Goal: Browse casually

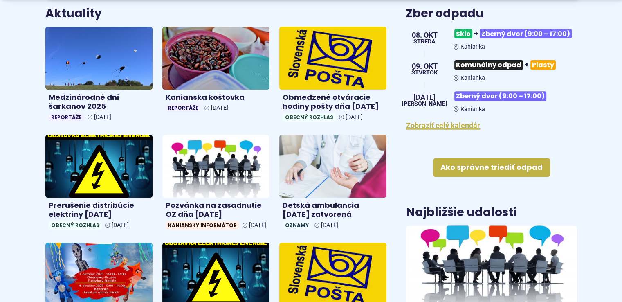
scroll to position [327, 0]
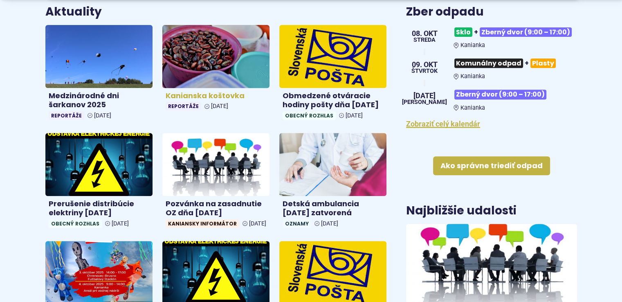
click at [231, 67] on img at bounding box center [216, 56] width 124 height 72
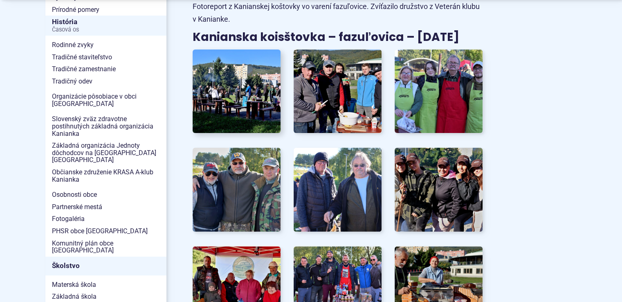
scroll to position [246, 0]
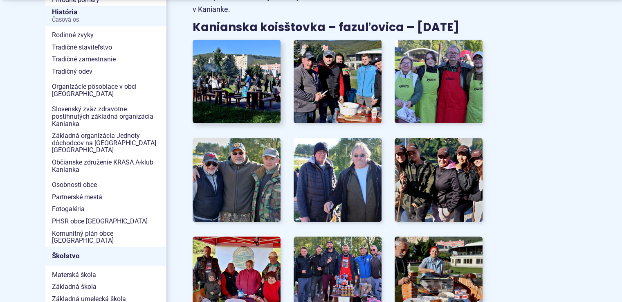
click at [234, 87] on img at bounding box center [236, 82] width 97 height 92
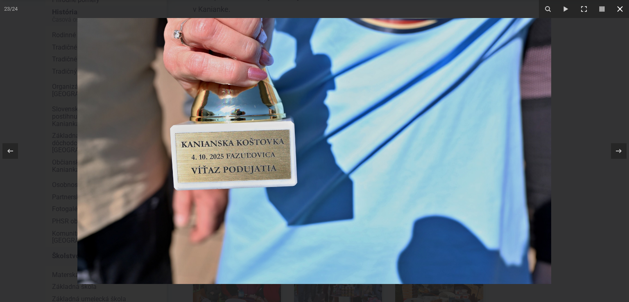
click at [621, 9] on icon at bounding box center [620, 9] width 10 height 10
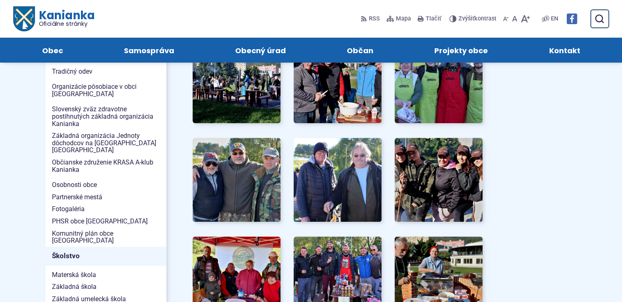
scroll to position [0, 0]
